Goal: Check status: Check status

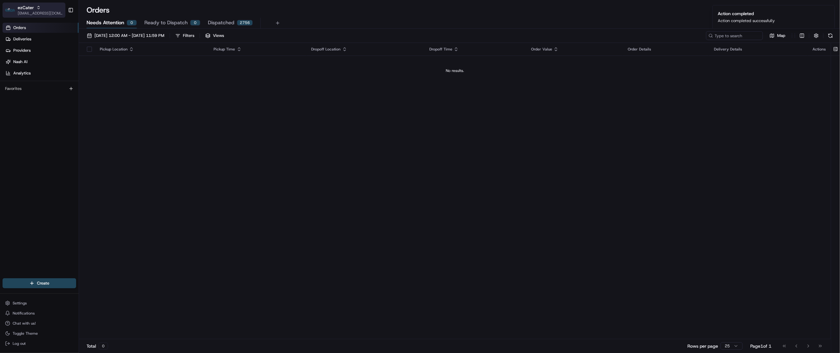
click at [26, 11] on span "[EMAIL_ADDRESS][DOMAIN_NAME]" at bounding box center [40, 13] width 45 height 5
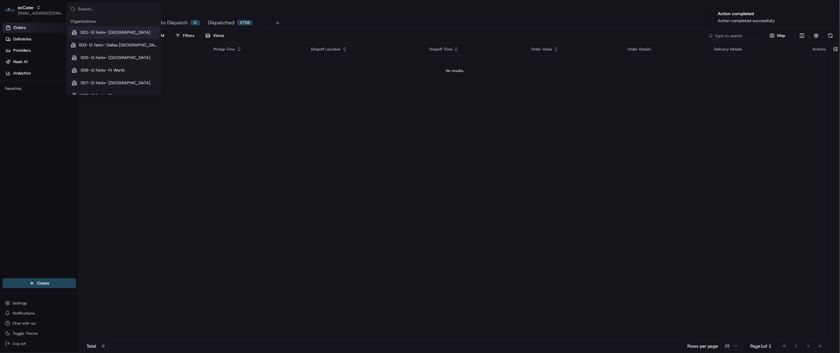
click at [88, 11] on input "text" at bounding box center [117, 9] width 79 height 13
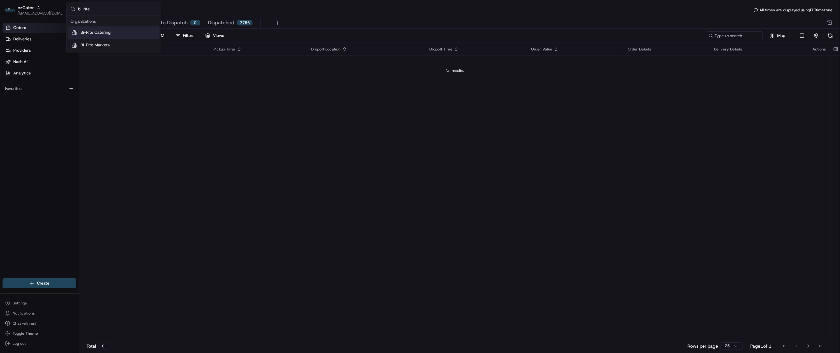
type input "bi-rite"
click at [104, 33] on span "Bi-Rite Catering" at bounding box center [96, 33] width 30 height 6
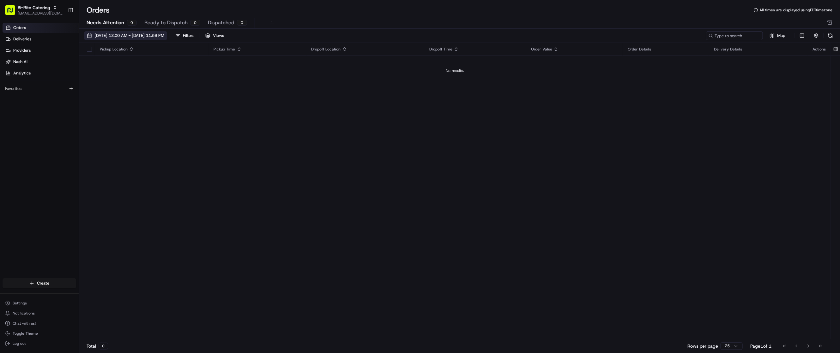
click at [128, 35] on span "[DATE] 12:00 AM - [DATE] 11:59 PM" at bounding box center [129, 36] width 70 height 6
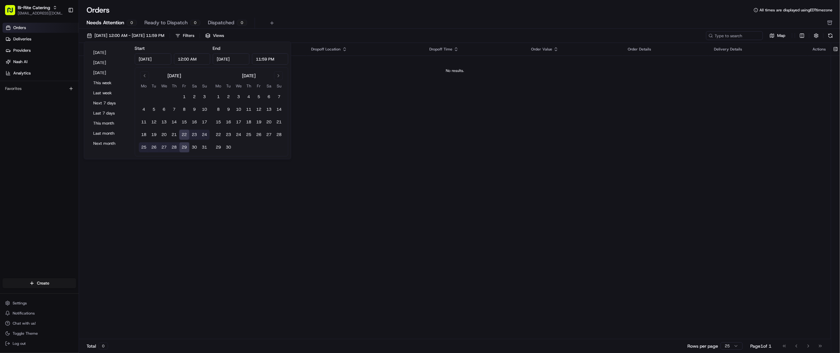
click at [142, 148] on button "25" at bounding box center [144, 147] width 10 height 10
type input "[DATE]"
click at [43, 40] on link "Deliveries" at bounding box center [41, 39] width 76 height 10
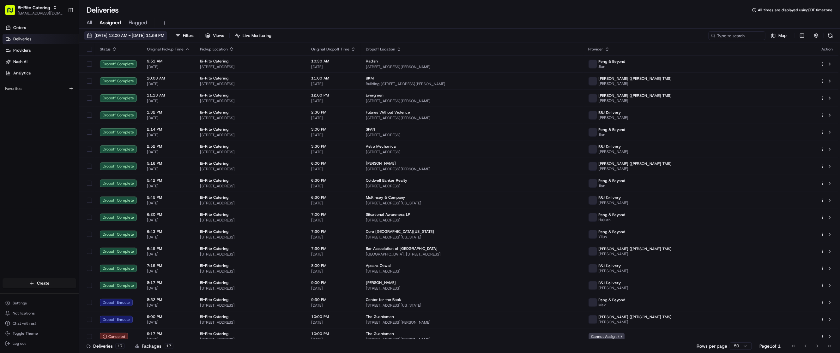
click at [121, 39] on button "[DATE] 12:00 AM - [DATE] 11:59 PM" at bounding box center [125, 35] width 83 height 9
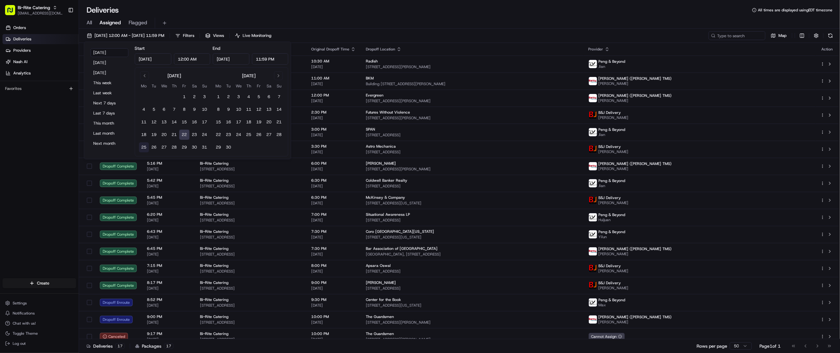
click at [142, 149] on button "25" at bounding box center [144, 147] width 10 height 10
type input "[DATE]"
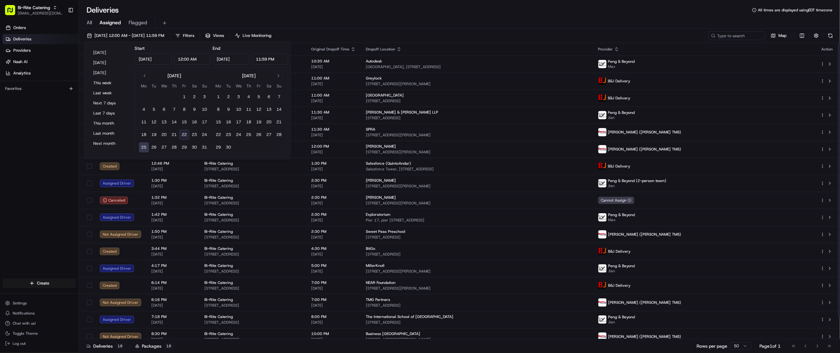
click at [604, 18] on div "All Assigned Flagged" at bounding box center [459, 23] width 761 height 11
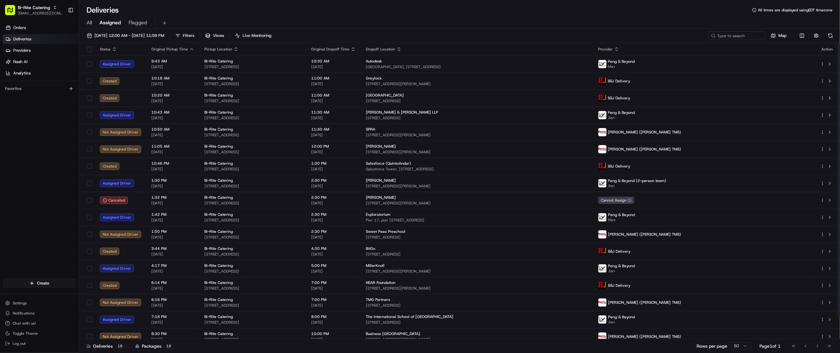
click at [587, 346] on div "Deliveries 18 Packages 18 Rows per page 50 Page 1 of 1 Go to first page Go to p…" at bounding box center [459, 346] width 761 height 14
click at [194, 34] on span "Filters" at bounding box center [188, 36] width 11 height 6
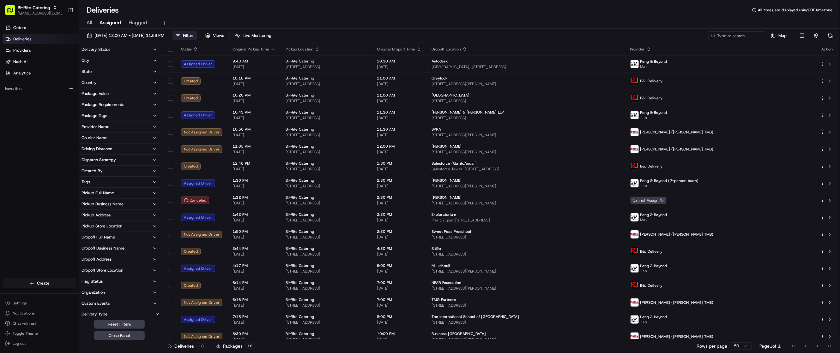
click at [155, 48] on icon "button" at bounding box center [154, 49] width 5 height 5
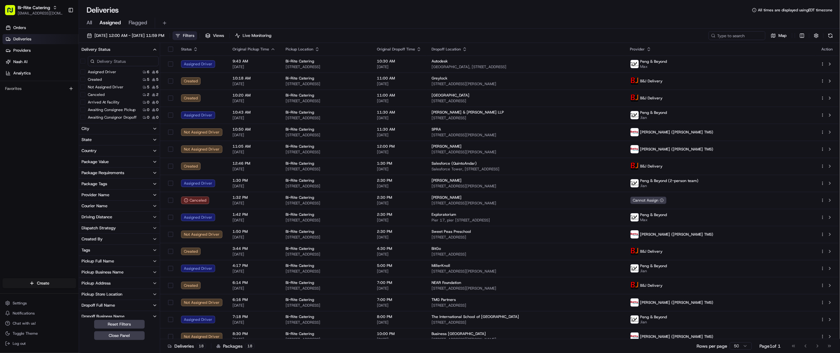
click at [155, 48] on icon "button" at bounding box center [154, 49] width 5 height 5
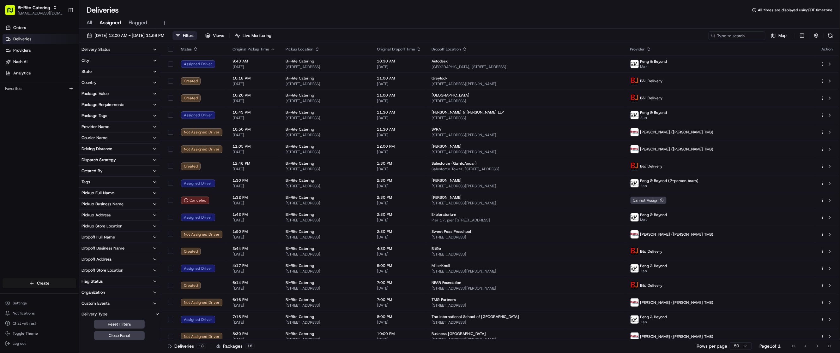
click at [156, 94] on icon "button" at bounding box center [154, 93] width 5 height 5
type input "4608"
click at [156, 94] on icon "button" at bounding box center [154, 93] width 3 height 1
click at [156, 116] on icon "button" at bounding box center [154, 115] width 5 height 5
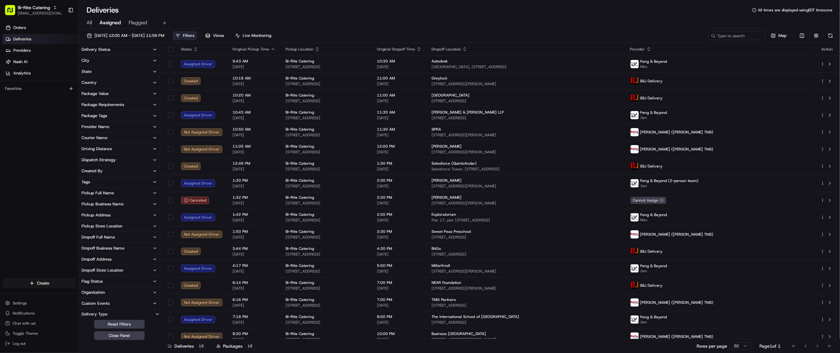
click at [152, 128] on icon "button" at bounding box center [154, 126] width 5 height 5
click at [82, 170] on button "None" at bounding box center [82, 172] width 5 height 5
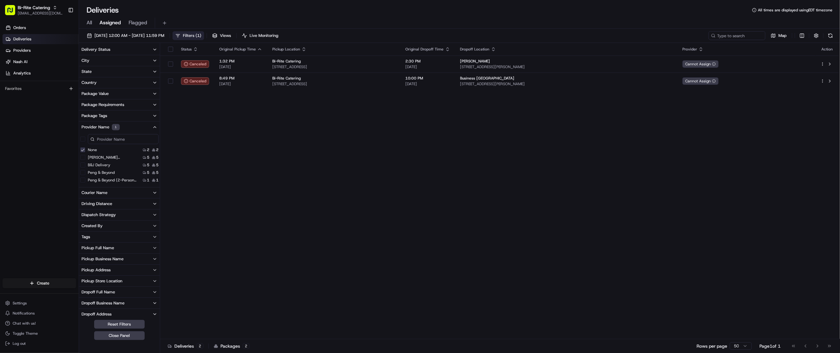
click at [82, 170] on Beyond "Peng & Beyond" at bounding box center [82, 172] width 5 height 5
click at [82, 149] on button "None" at bounding box center [82, 149] width 5 height 5
click at [82, 150] on button "None" at bounding box center [82, 149] width 5 height 5
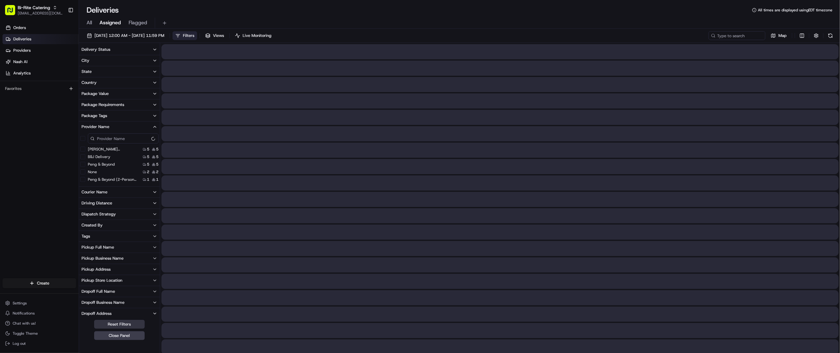
click at [132, 322] on button "Reset Filters" at bounding box center [119, 324] width 51 height 9
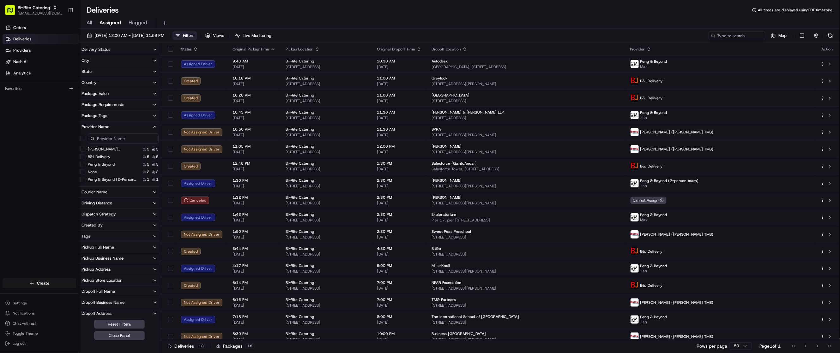
click at [154, 194] on icon "button" at bounding box center [154, 192] width 5 height 5
click at [154, 193] on icon "button" at bounding box center [154, 192] width 5 height 5
click at [827, 50] on div "Action" at bounding box center [826, 49] width 13 height 5
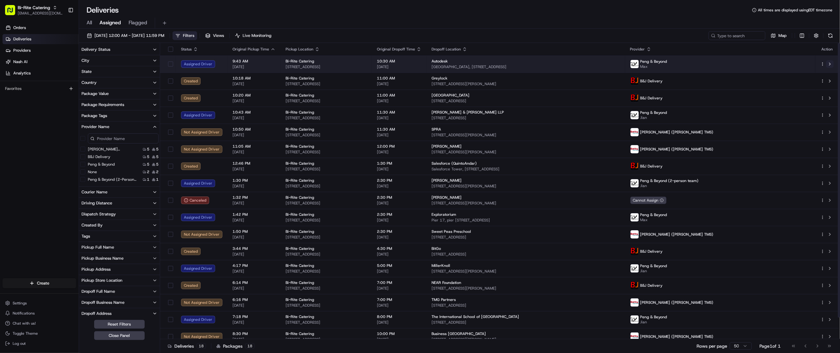
click at [829, 66] on button at bounding box center [830, 64] width 8 height 8
click at [822, 64] on html "Bi-Rite Catering [EMAIL_ADDRESS][DOMAIN_NAME] Toggle Sidebar Orders Deliveries …" at bounding box center [420, 176] width 840 height 353
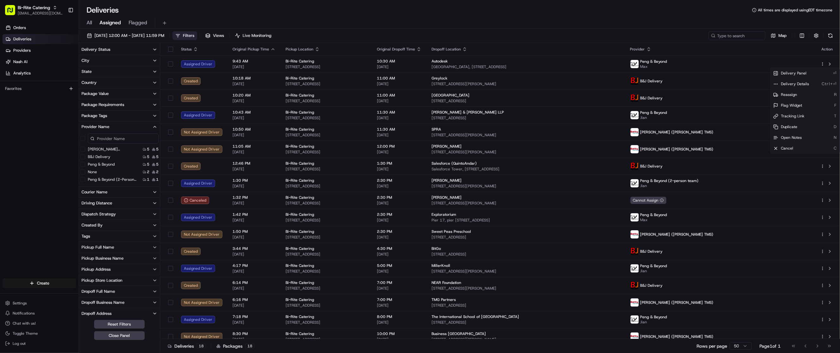
click at [709, 49] on html "Bi-Rite Catering [EMAIL_ADDRESS][DOMAIN_NAME] Toggle Sidebar Orders Deliveries …" at bounding box center [420, 176] width 840 height 353
click at [651, 47] on icon "button" at bounding box center [648, 49] width 5 height 5
click at [722, 55] on button "Provider (A-Z)" at bounding box center [713, 57] width 43 height 8
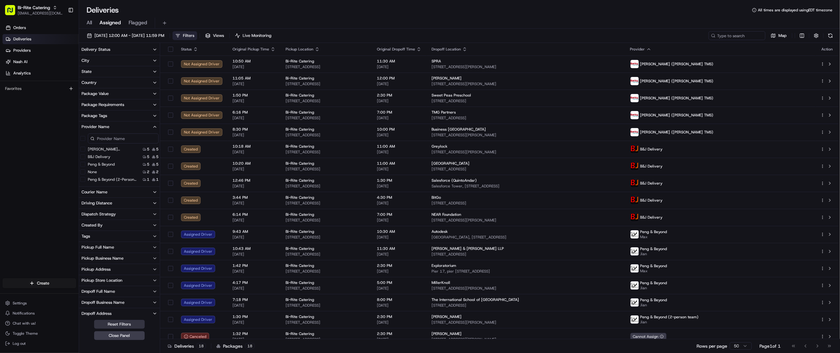
click at [125, 323] on button "Reset Filters" at bounding box center [119, 324] width 51 height 9
click at [122, 338] on button "Close Panel" at bounding box center [119, 336] width 51 height 9
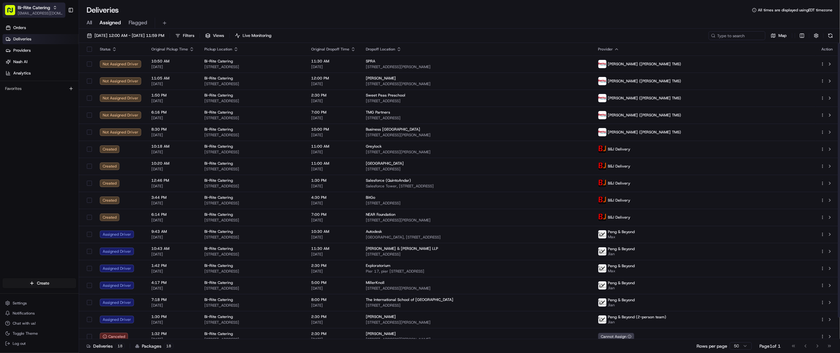
click at [26, 10] on div "Bi-Rite Catering [EMAIL_ADDRESS][DOMAIN_NAME]" at bounding box center [40, 9] width 45 height 11
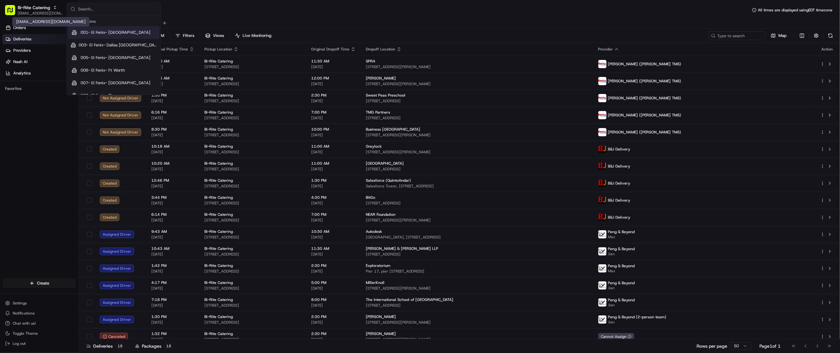
click at [91, 9] on input "text" at bounding box center [117, 9] width 79 height 13
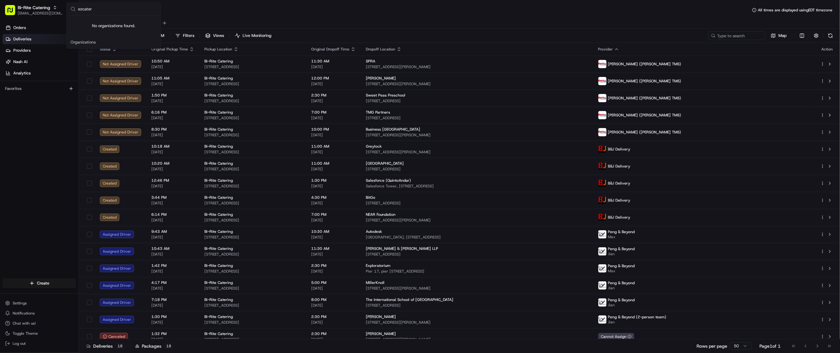
click at [99, 15] on input "ezcater" at bounding box center [117, 9] width 79 height 13
type input "ezcater"
click at [33, 9] on span "Bi-Rite Catering" at bounding box center [34, 7] width 33 height 6
click at [27, 11] on span "[EMAIL_ADDRESS][DOMAIN_NAME]" at bounding box center [40, 13] width 45 height 5
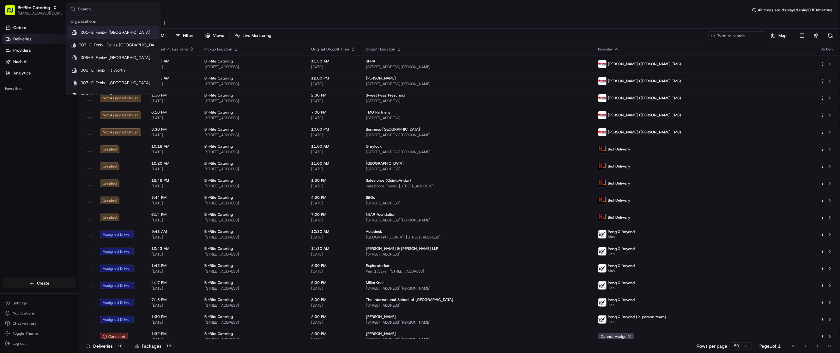
click at [113, 10] on input "text" at bounding box center [117, 9] width 79 height 13
type input "ezcater"
click at [95, 32] on div "ezCater" at bounding box center [114, 33] width 92 height 13
